Goal: Information Seeking & Learning: Learn about a topic

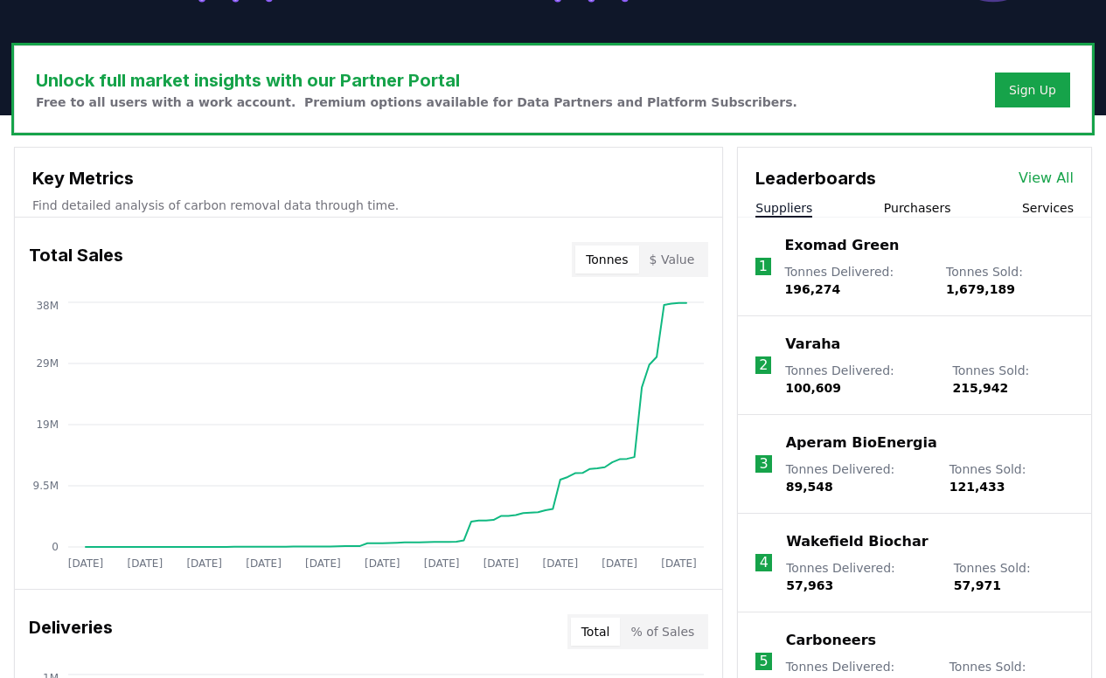
scroll to position [537, 0]
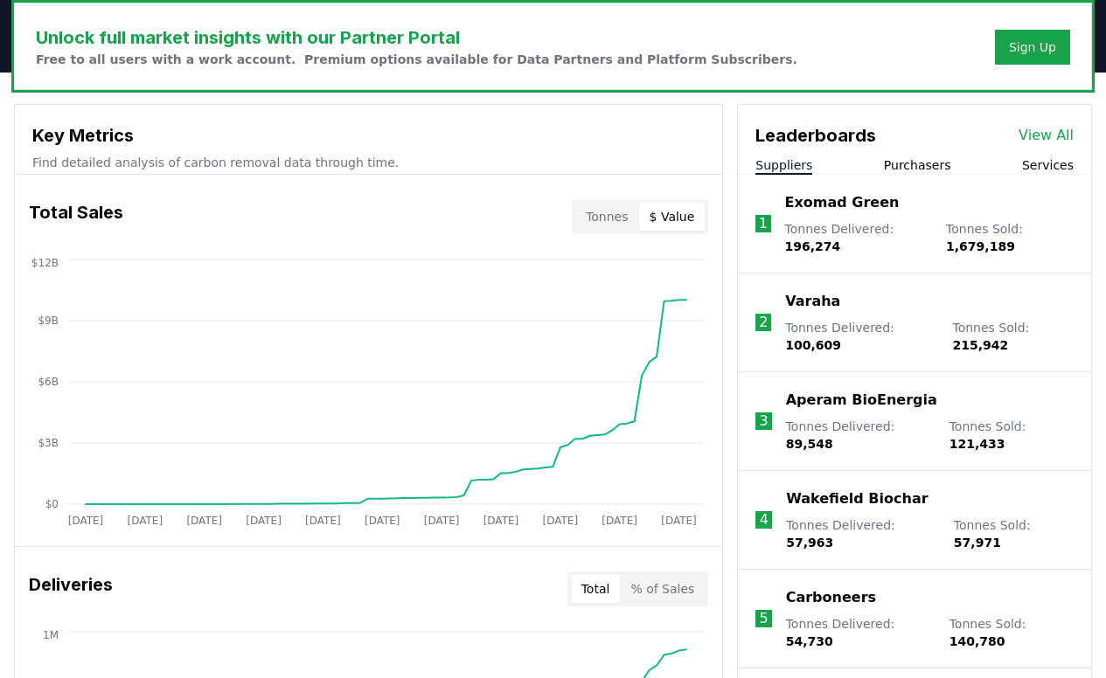
click at [669, 208] on button "$ Value" at bounding box center [672, 217] width 66 height 28
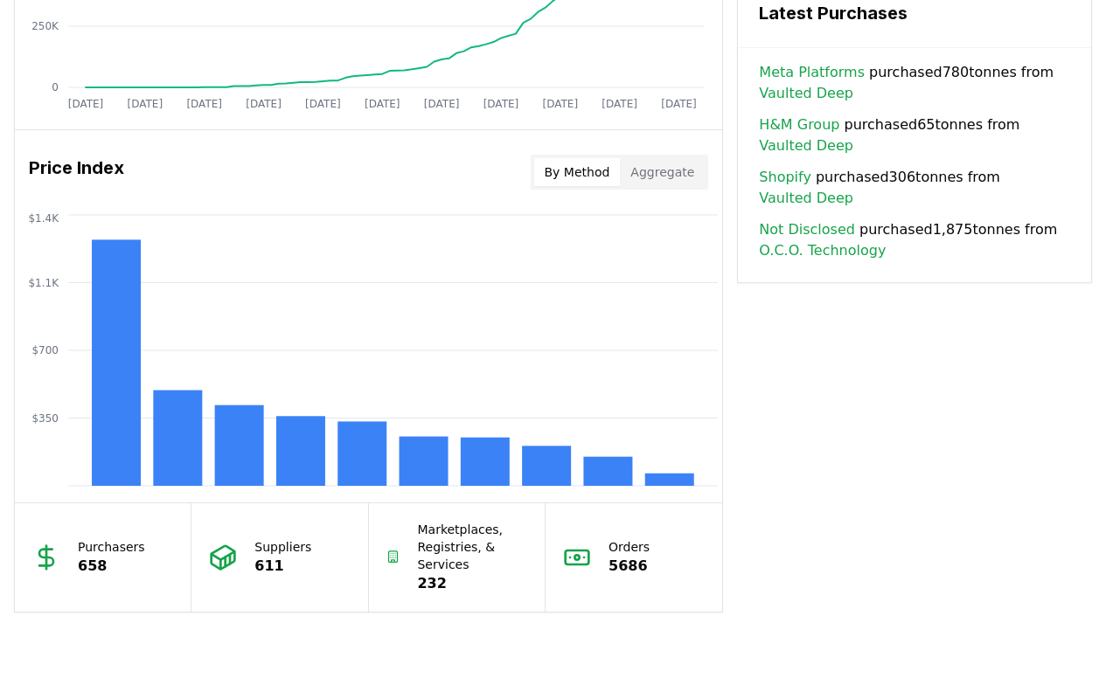
scroll to position [1344, 0]
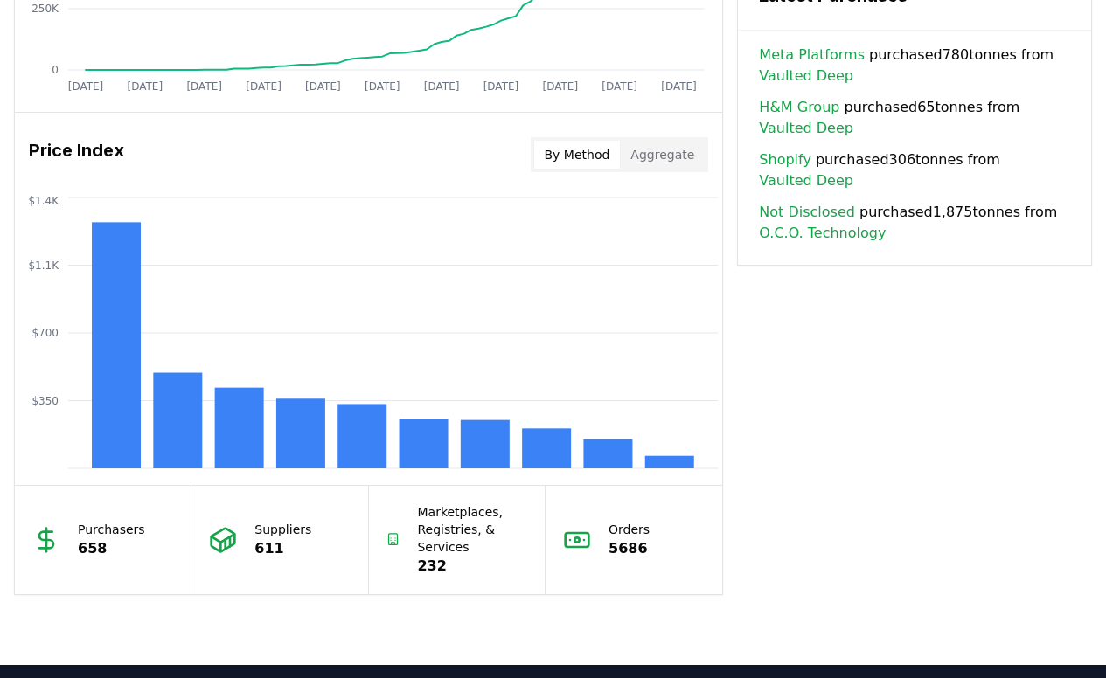
click at [584, 160] on button "By Method" at bounding box center [577, 155] width 87 height 28
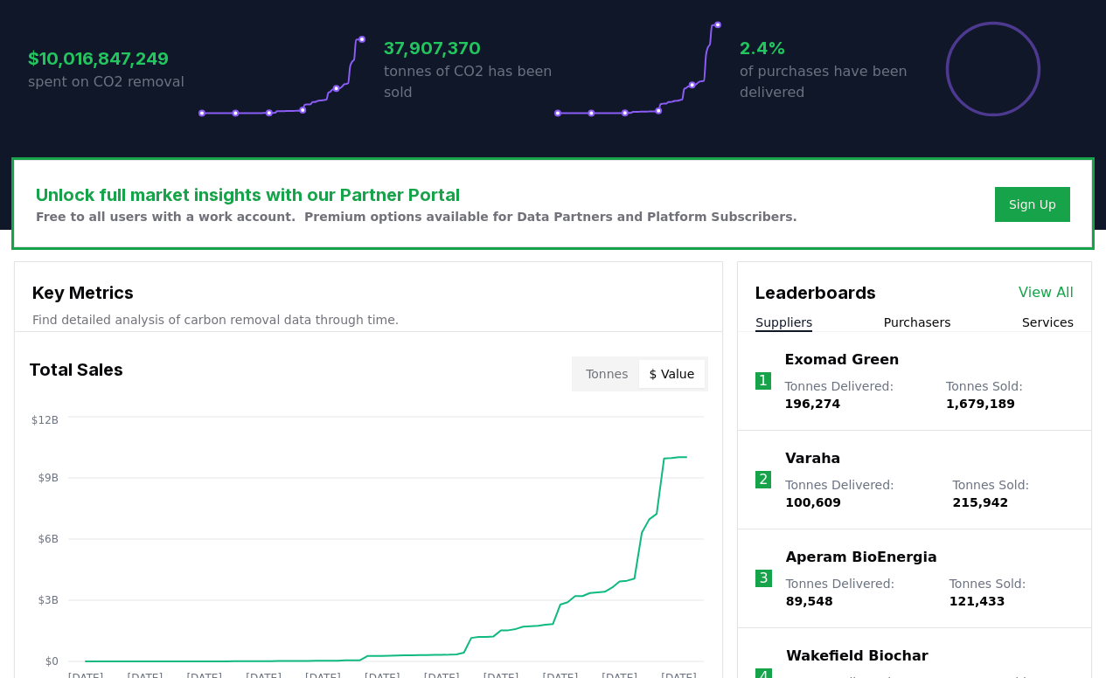
scroll to position [0, 0]
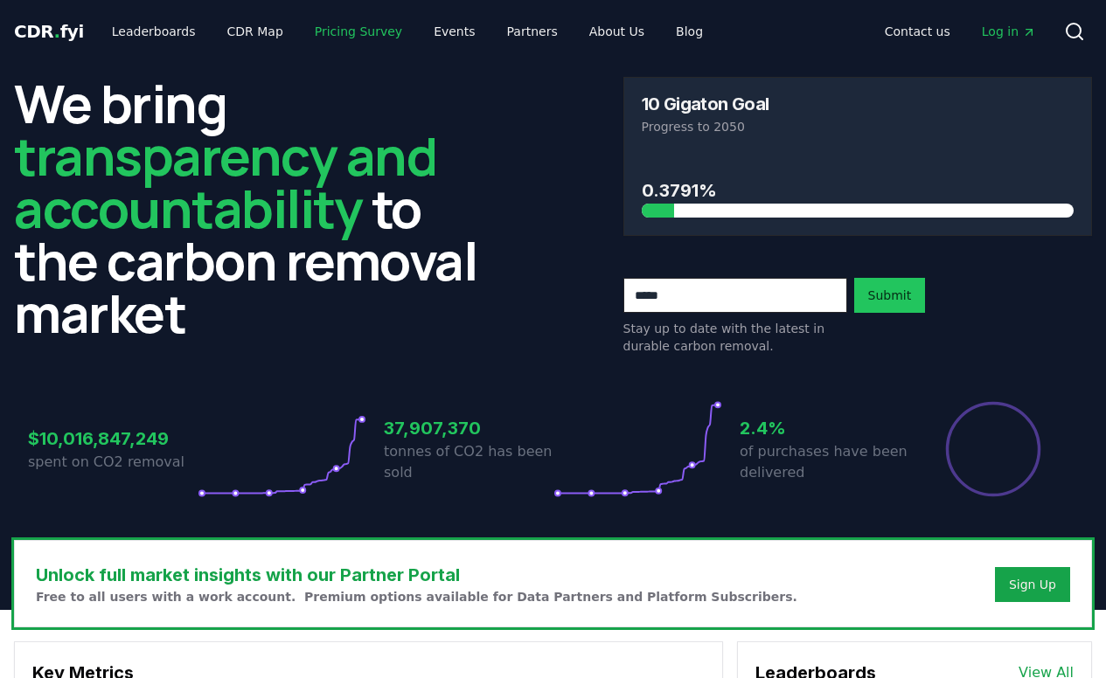
click at [340, 31] on link "Pricing Survey" at bounding box center [358, 31] width 115 height 31
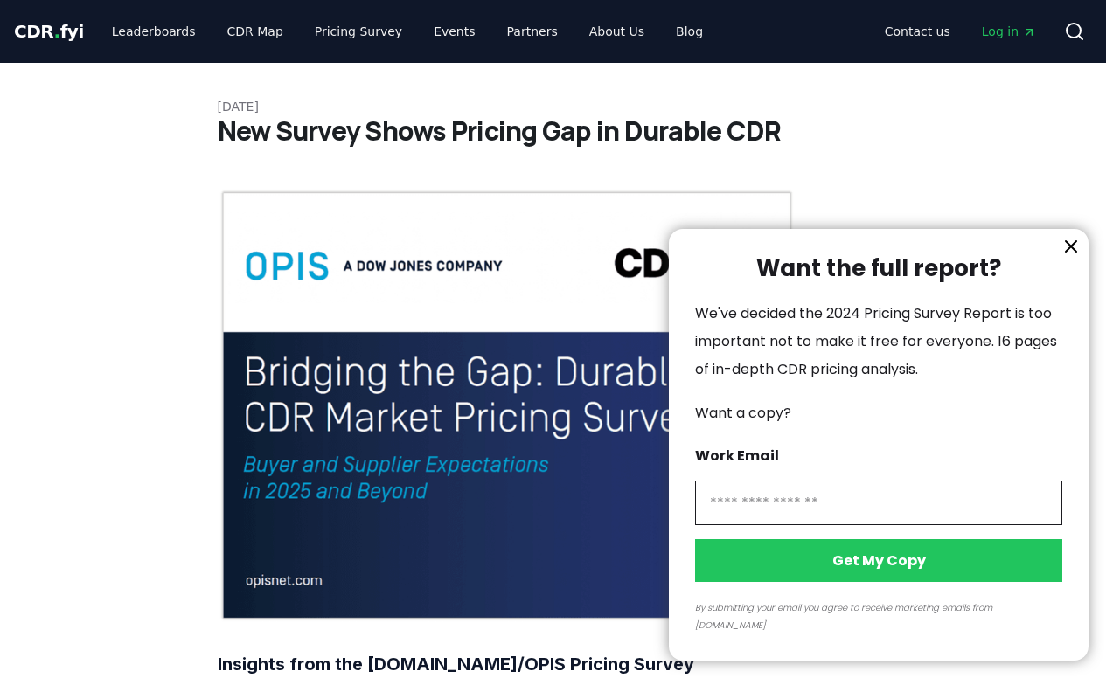
click at [1074, 252] on icon "information" at bounding box center [1070, 246] width 10 height 10
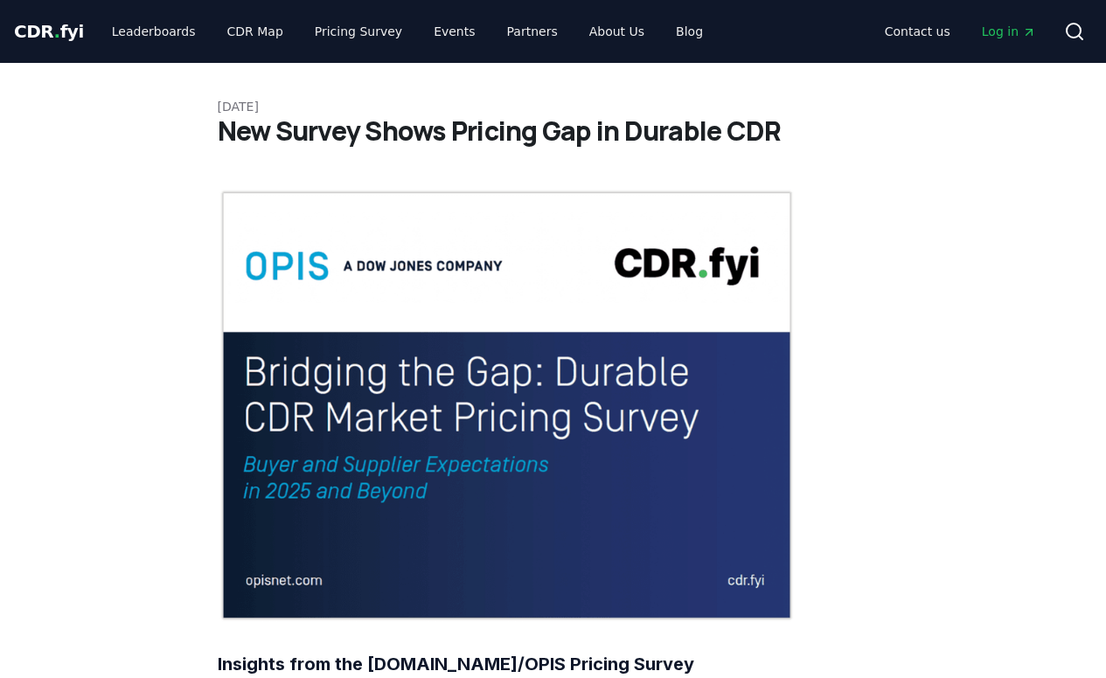
click at [40, 31] on span "CDR . fyi" at bounding box center [49, 31] width 70 height 21
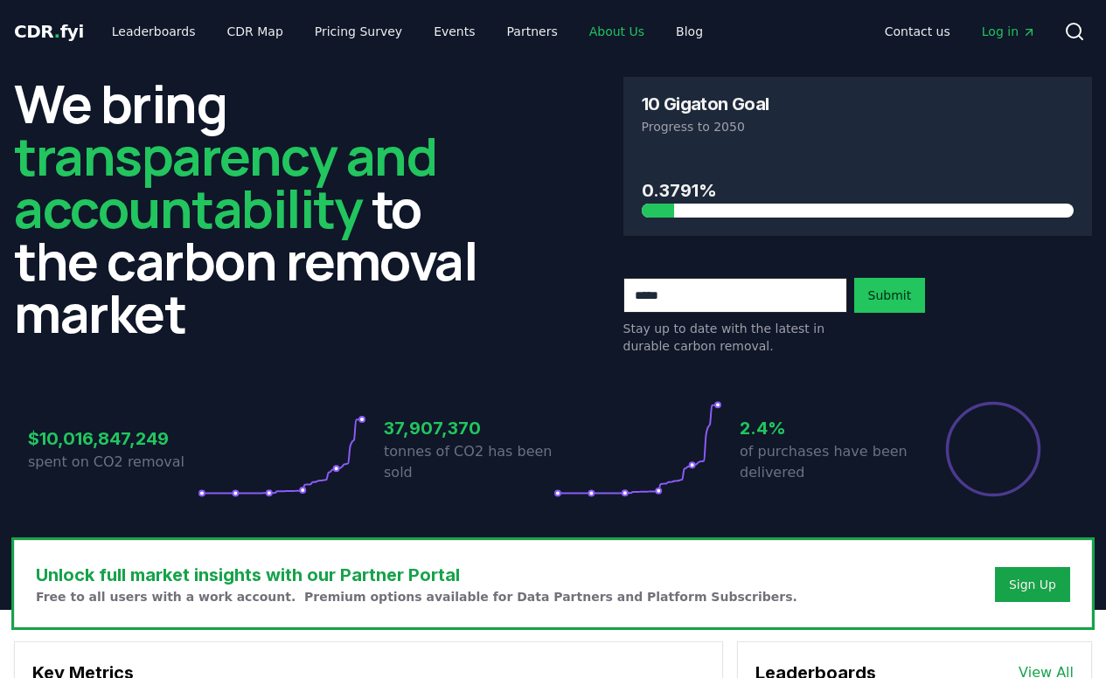
click at [583, 33] on link "About Us" at bounding box center [616, 31] width 83 height 31
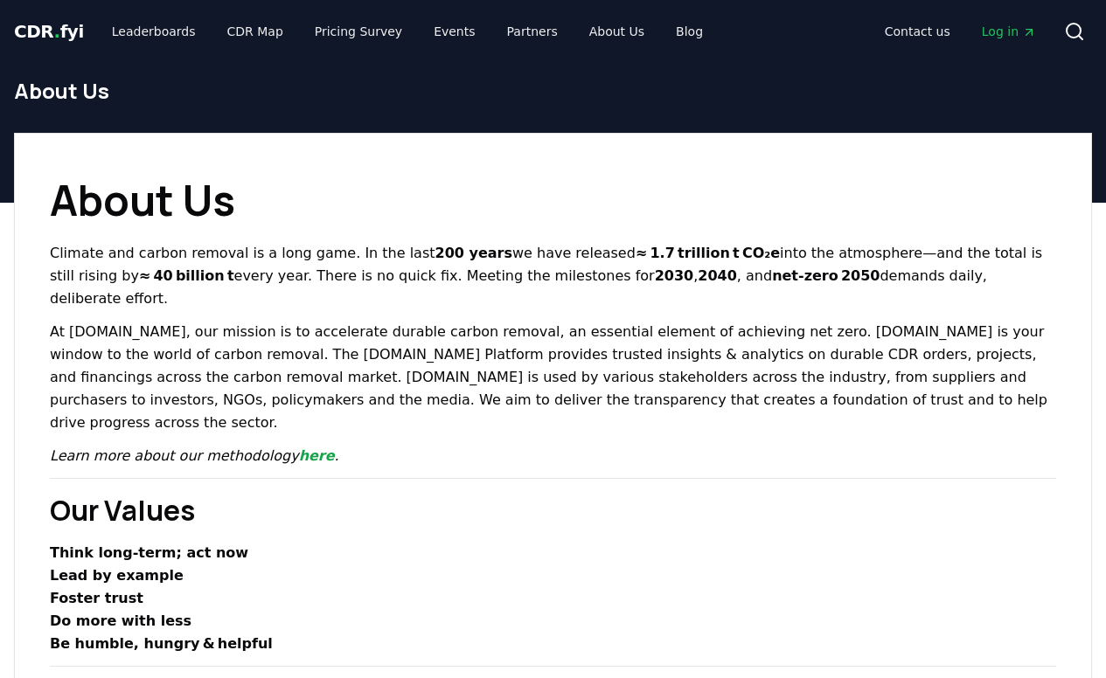
click at [56, 34] on span "CDR . fyi" at bounding box center [49, 31] width 70 height 21
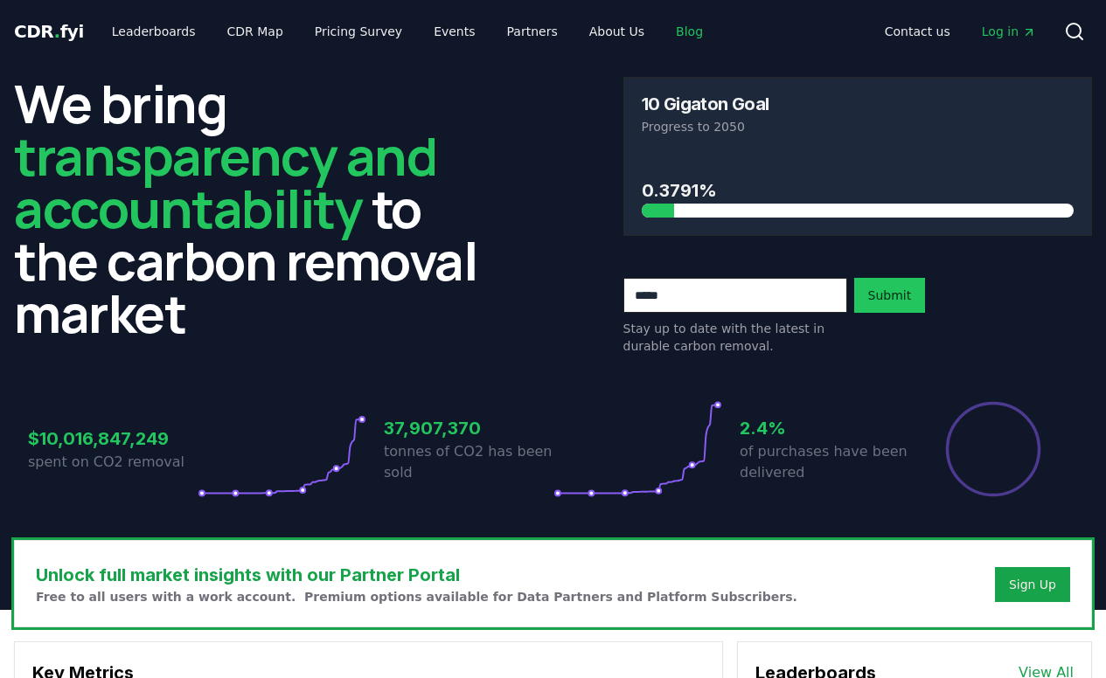
click at [662, 32] on link "Blog" at bounding box center [689, 31] width 55 height 31
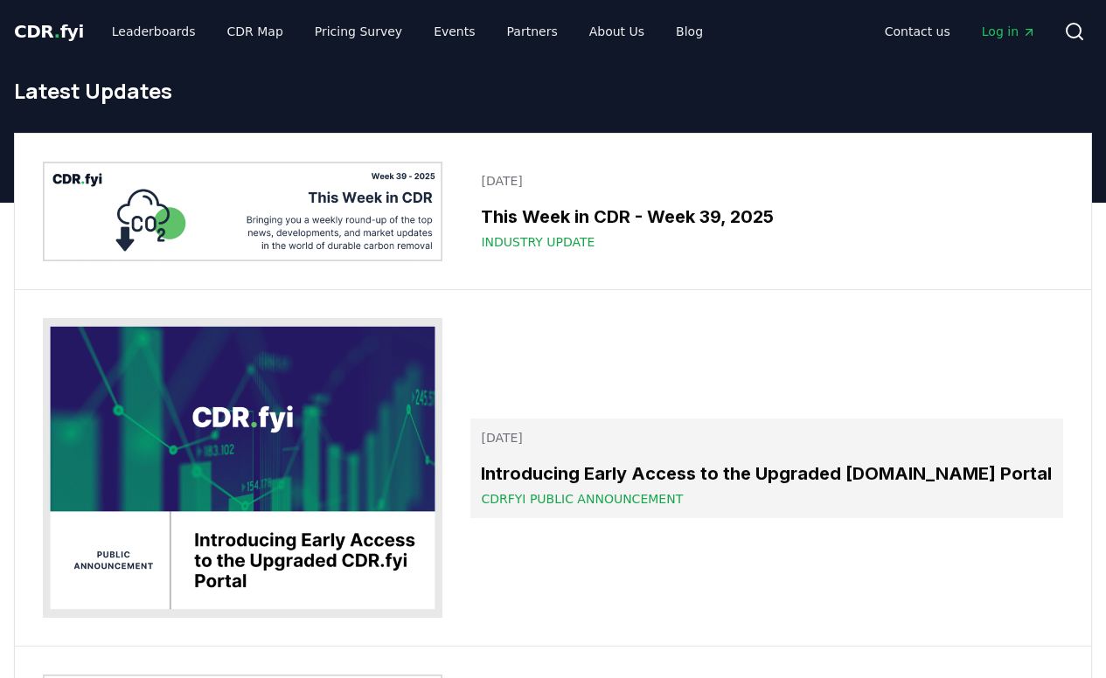
click at [539, 475] on h3 "Introducing Early Access to the Upgraded [DOMAIN_NAME] Portal" at bounding box center [767, 474] width 572 height 26
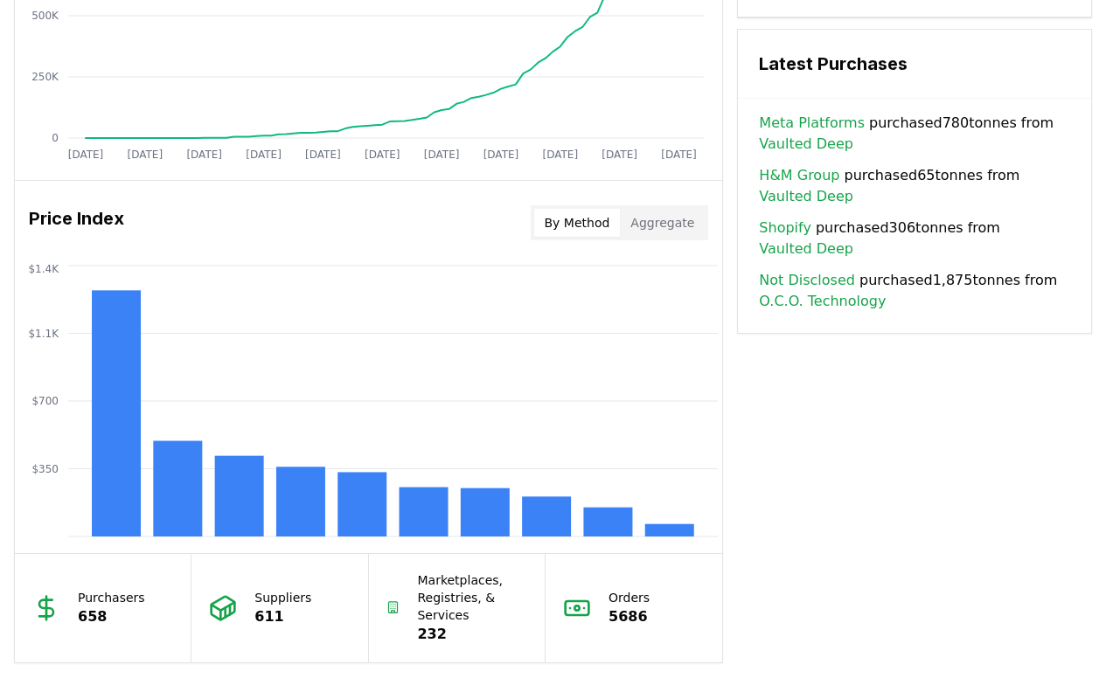
scroll to position [1402, 0]
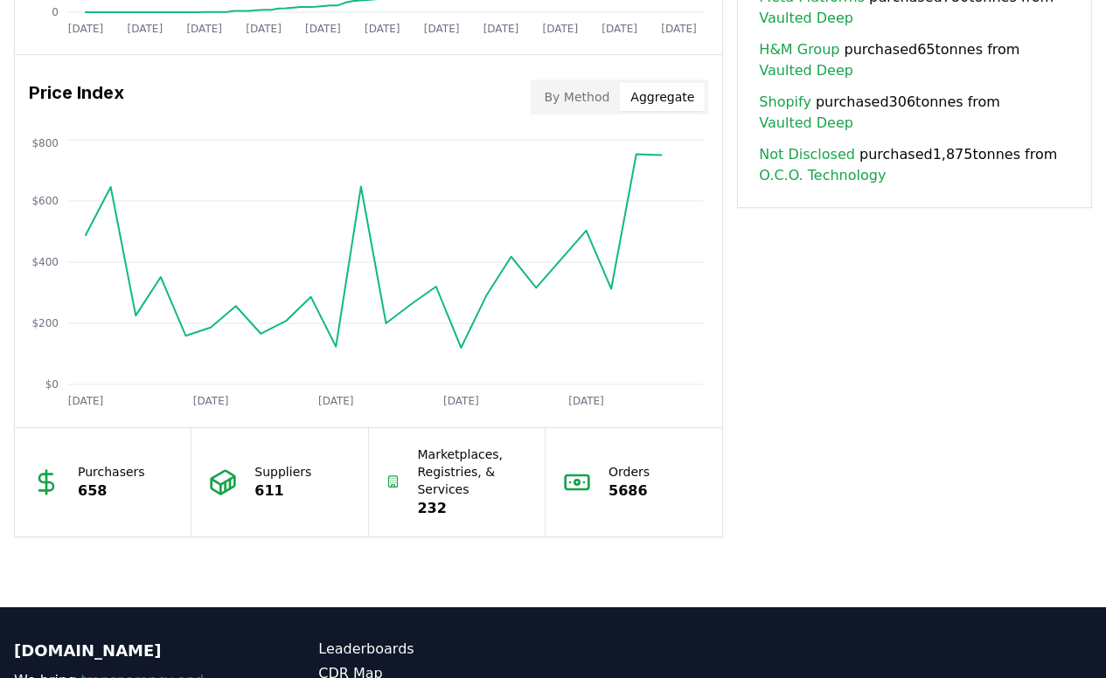
click at [655, 107] on button "Aggregate" at bounding box center [662, 97] width 85 height 28
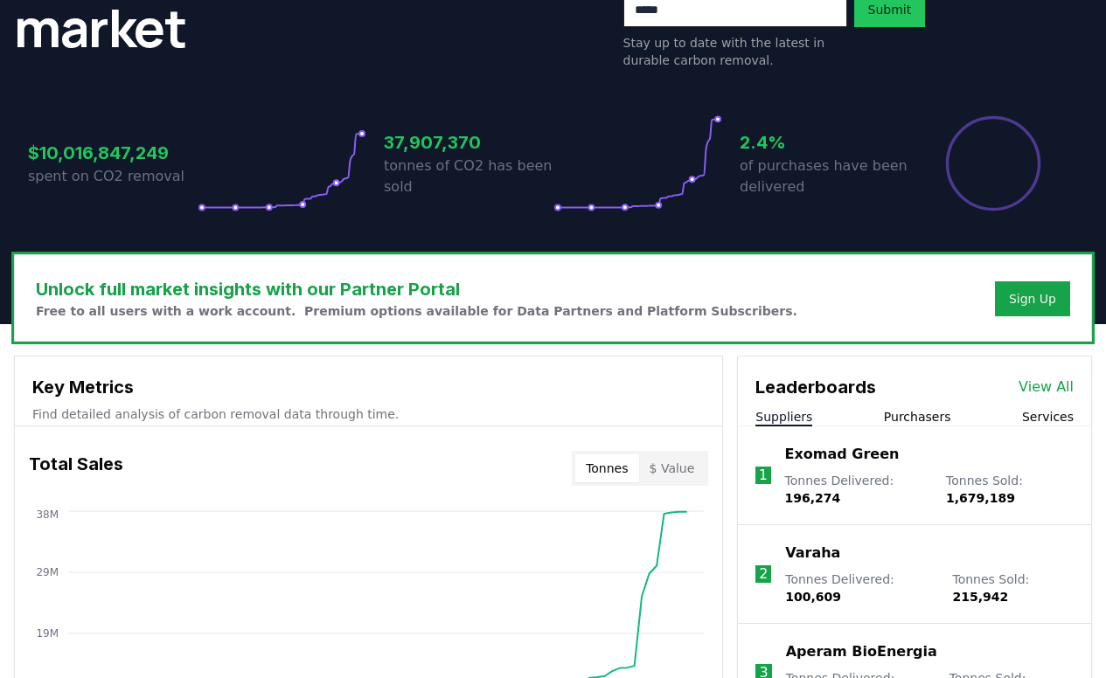
scroll to position [0, 0]
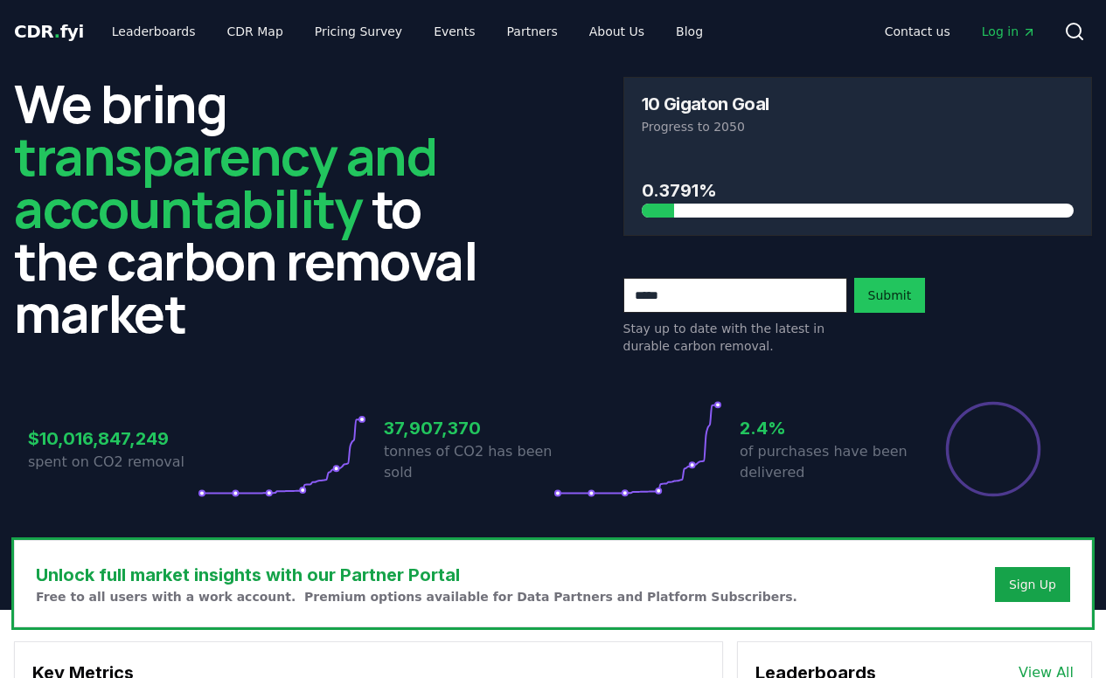
click at [1002, 33] on span "Log in" at bounding box center [1008, 31] width 54 height 17
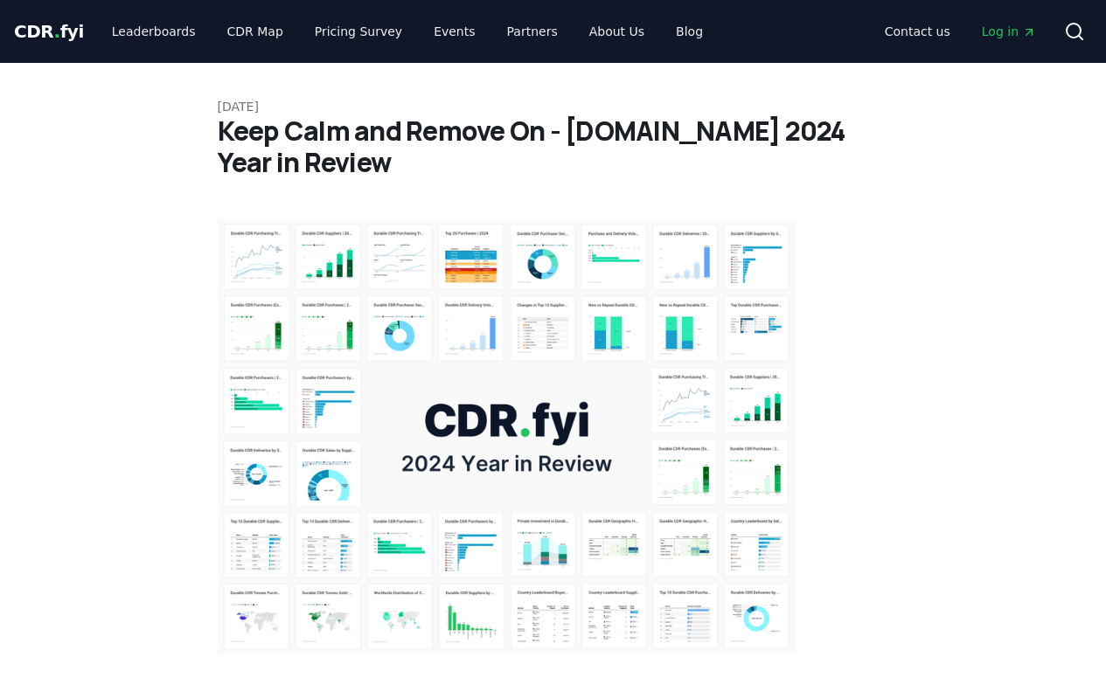
click at [266, 263] on img at bounding box center [507, 436] width 579 height 433
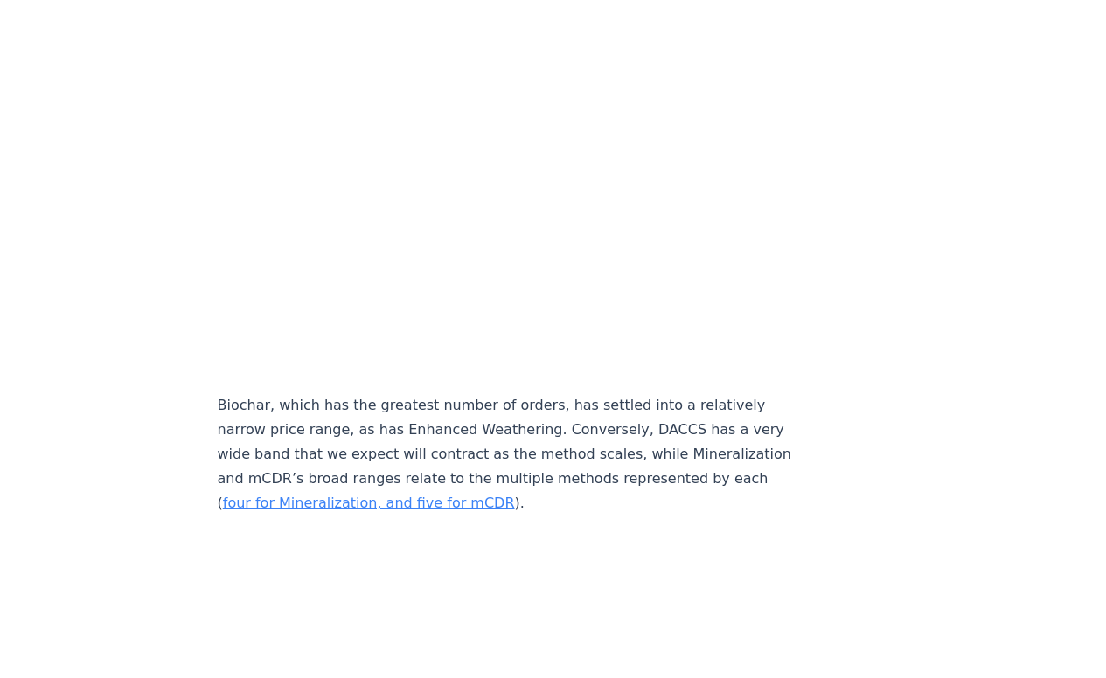
scroll to position [8025, 0]
